Goal: Task Accomplishment & Management: Manage account settings

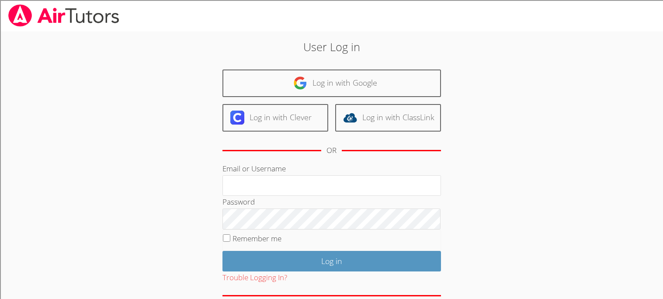
click at [223, 251] on input "Log in" at bounding box center [332, 261] width 219 height 21
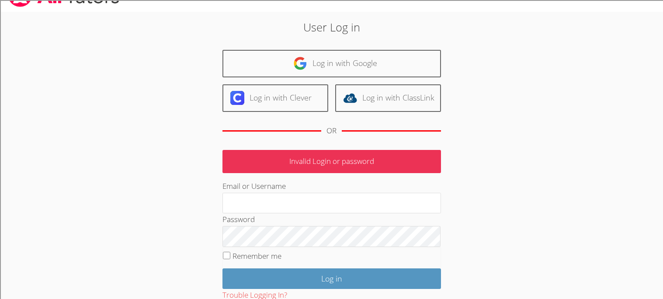
scroll to position [22, 0]
